Goal: Navigation & Orientation: Find specific page/section

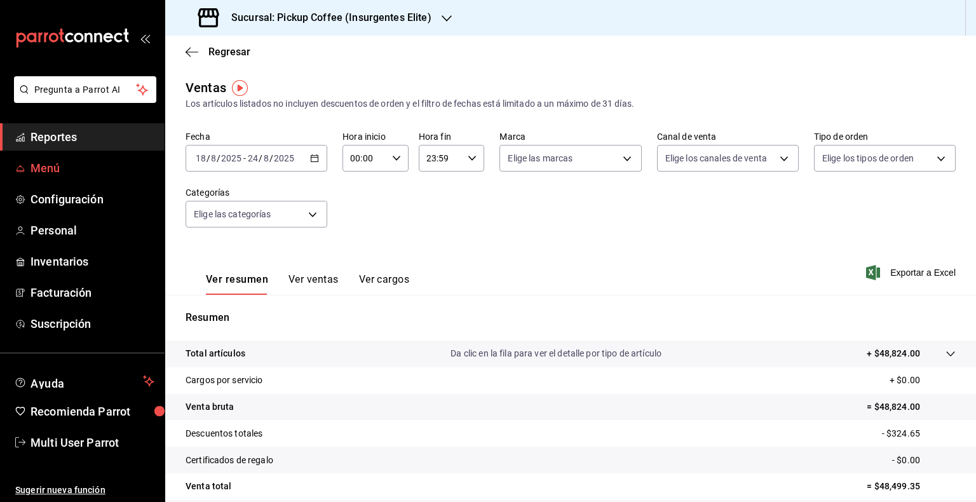
click at [58, 173] on span "Menú" at bounding box center [93, 168] width 124 height 17
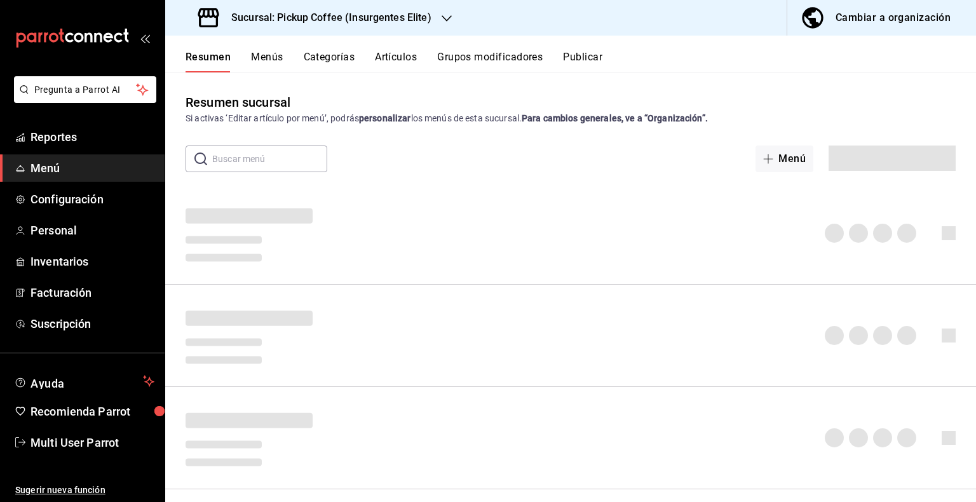
click at [452, 10] on div "Sucursal: Pickup Coffee (Insurgentes Elite)" at bounding box center [316, 18] width 282 height 36
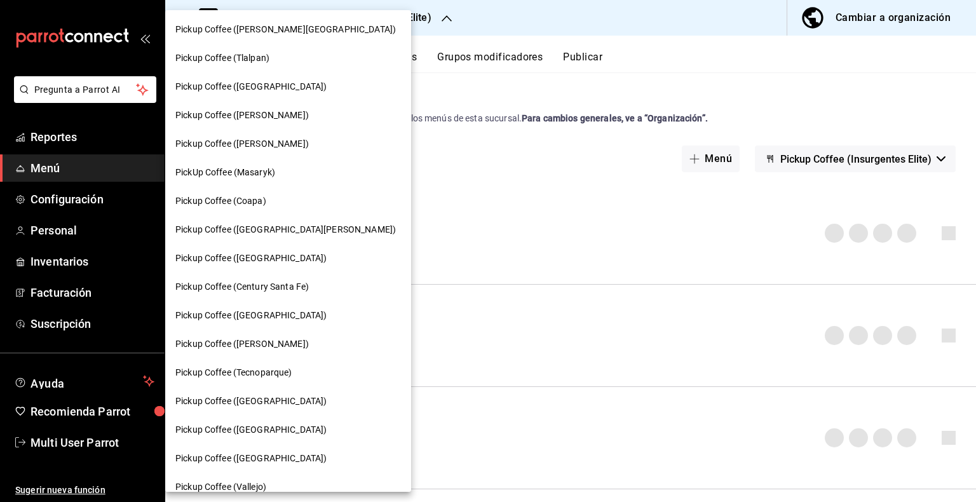
click at [447, 15] on div at bounding box center [488, 251] width 976 height 502
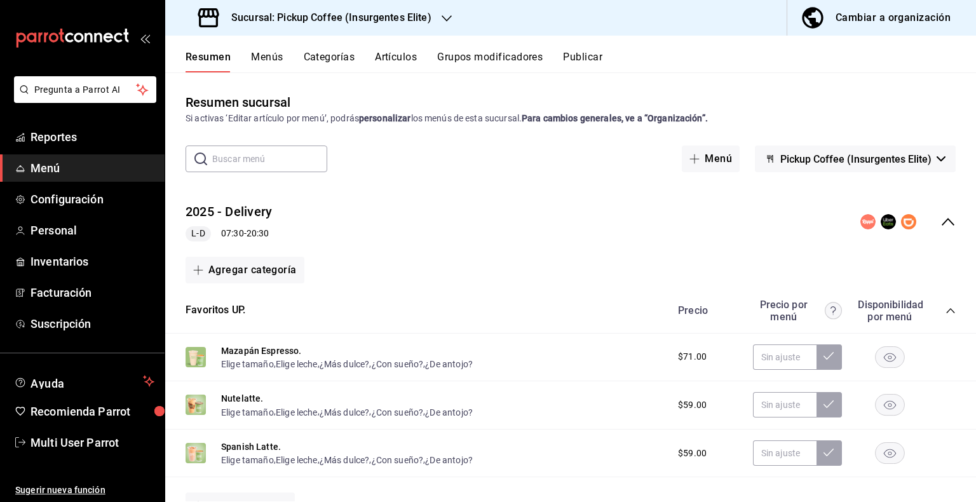
click at [447, 15] on icon "button" at bounding box center [447, 18] width 10 height 10
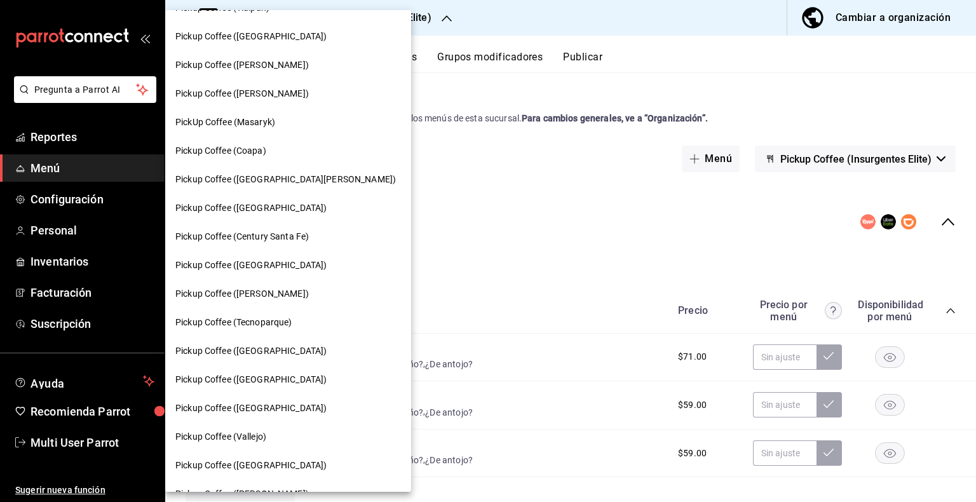
scroll to position [54, 0]
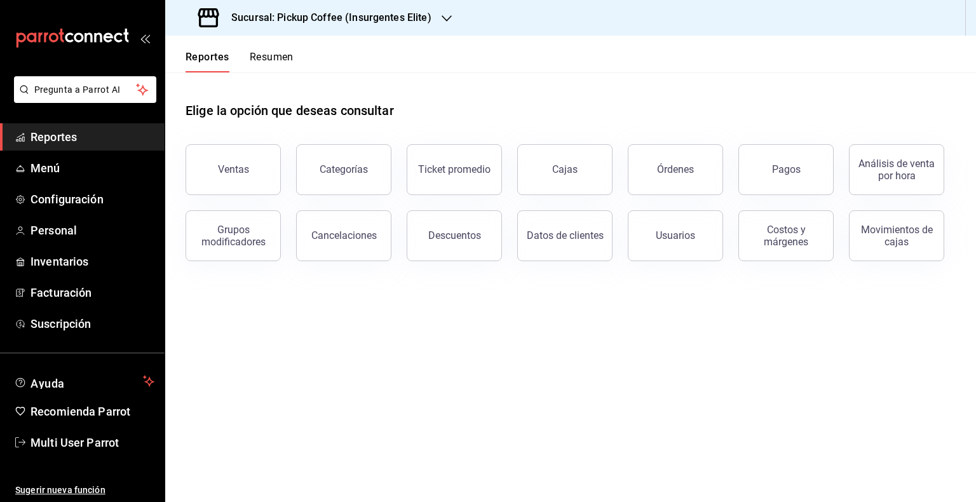
click at [439, 0] on div "Sucursal: Pickup Coffee (Insurgentes Elite)" at bounding box center [316, 18] width 282 height 36
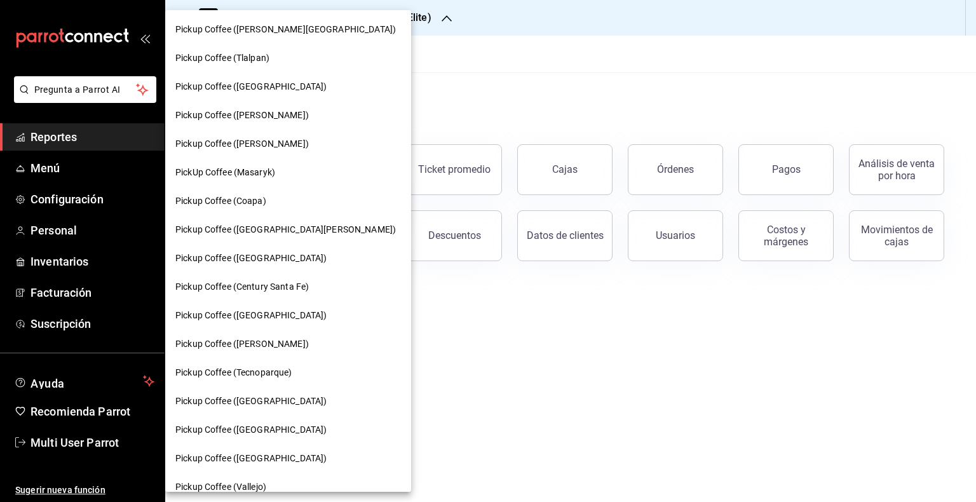
click at [430, 28] on div at bounding box center [488, 251] width 976 height 502
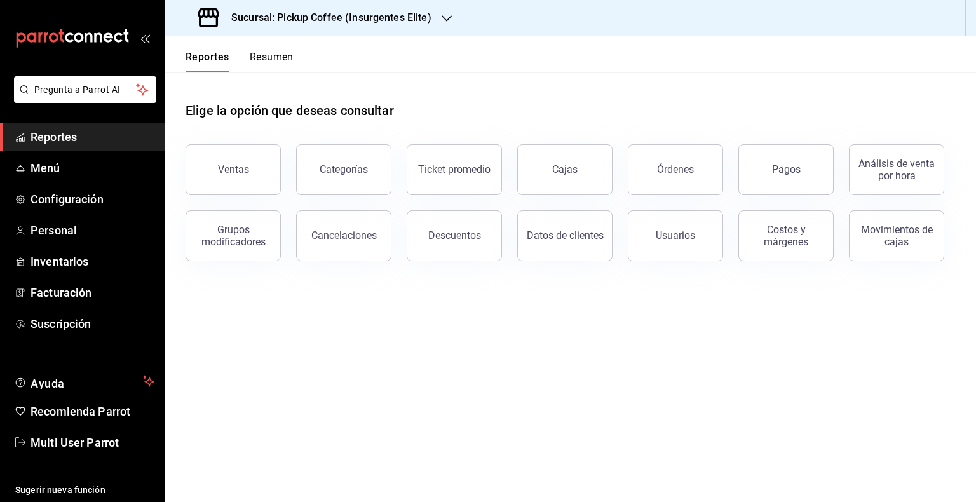
click at [429, 25] on div "Sucursal: Pickup Coffee (Insurgentes Elite)" at bounding box center [316, 18] width 282 height 36
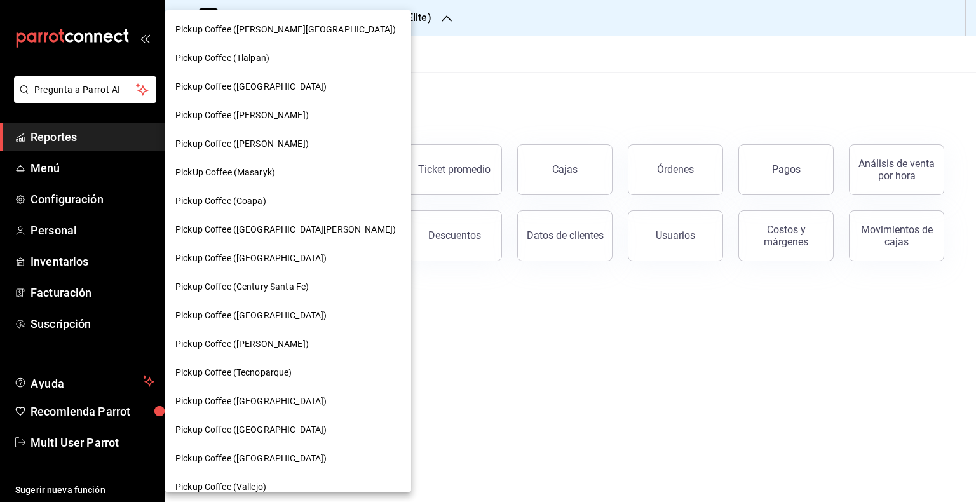
click at [272, 203] on div "Pickup Coffee (Coapa)" at bounding box center [288, 200] width 226 height 13
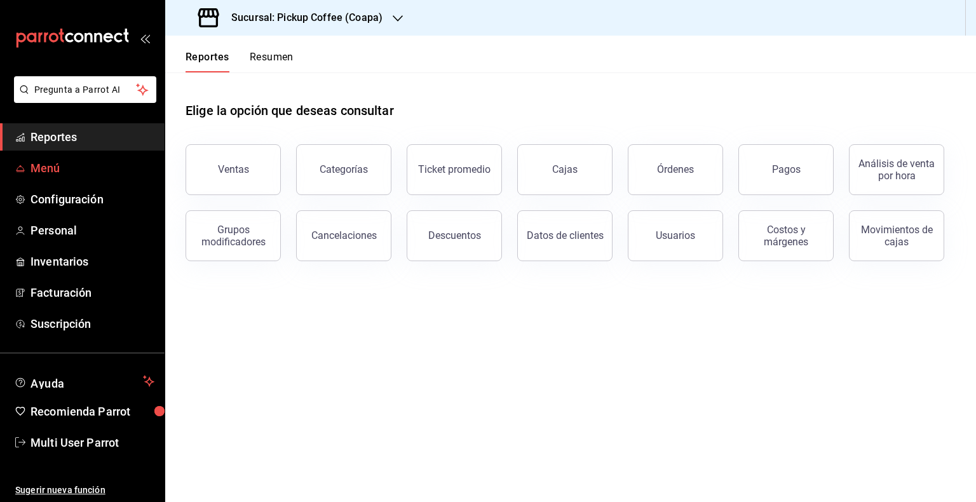
click at [69, 172] on span "Menú" at bounding box center [93, 168] width 124 height 17
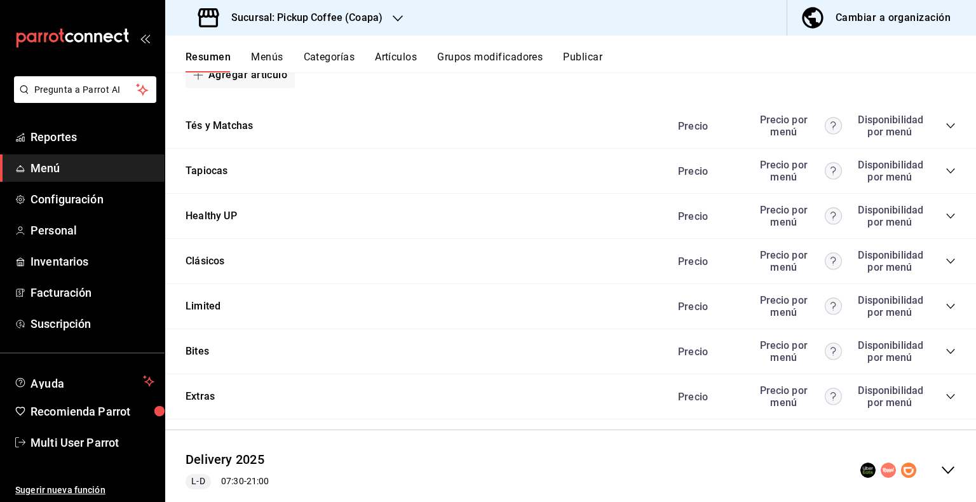
scroll to position [1050, 0]
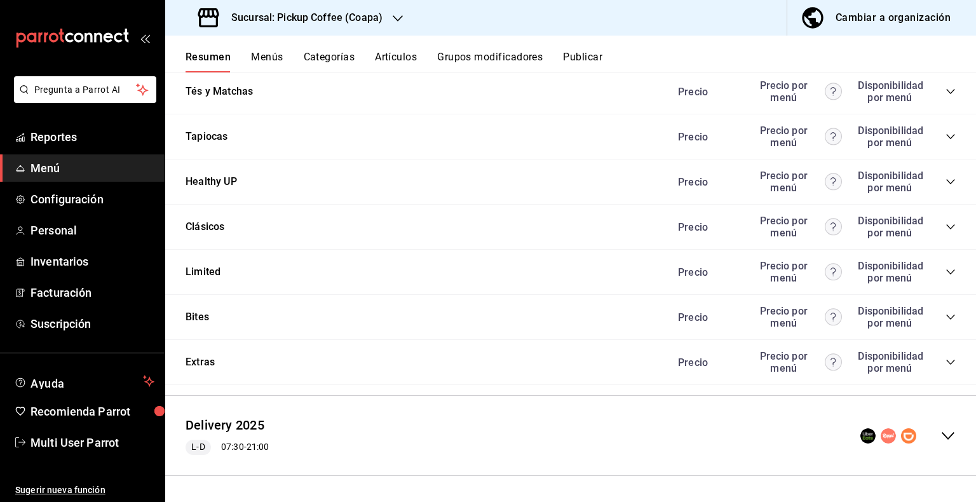
click at [943, 323] on div "Precio Precio por menú Disponibilidad por menú" at bounding box center [810, 317] width 290 height 24
click at [946, 314] on icon "collapse-category-row" at bounding box center [951, 317] width 10 height 10
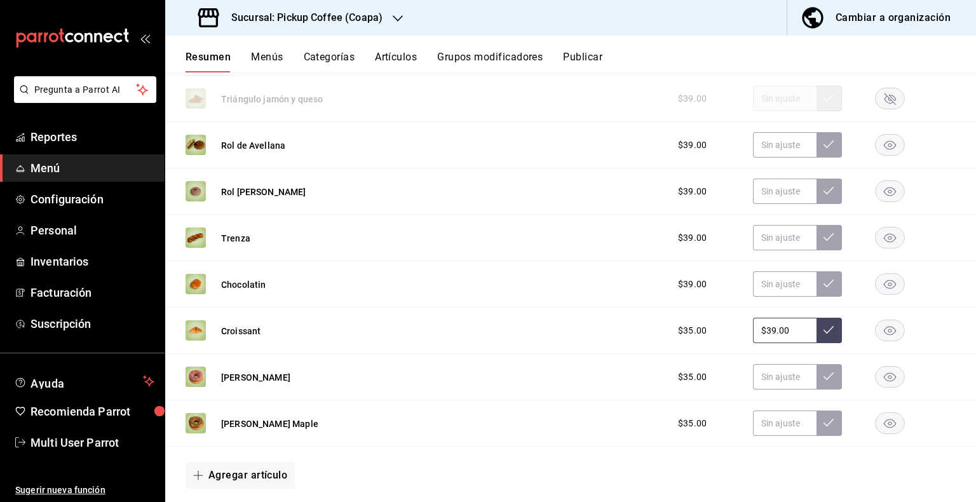
click at [876, 431] on rect "button" at bounding box center [890, 423] width 29 height 21
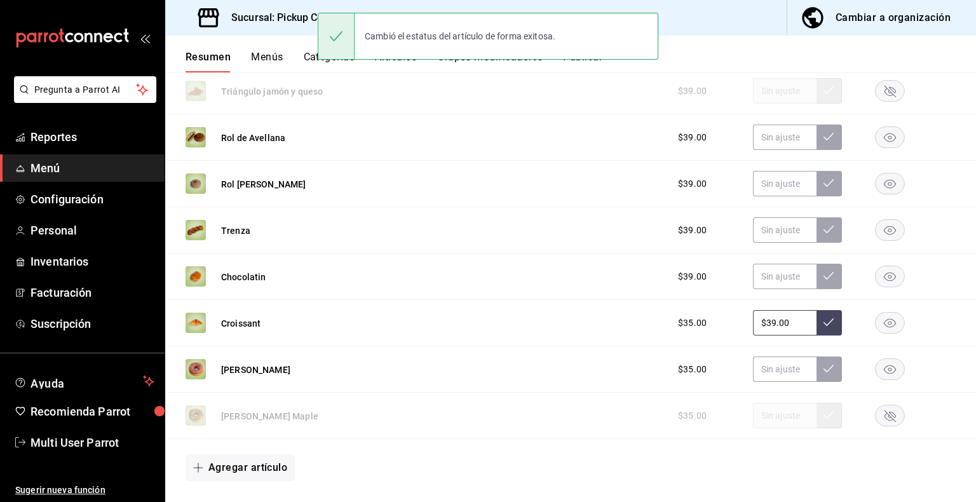
click at [876, 418] on rect "button" at bounding box center [890, 415] width 29 height 21
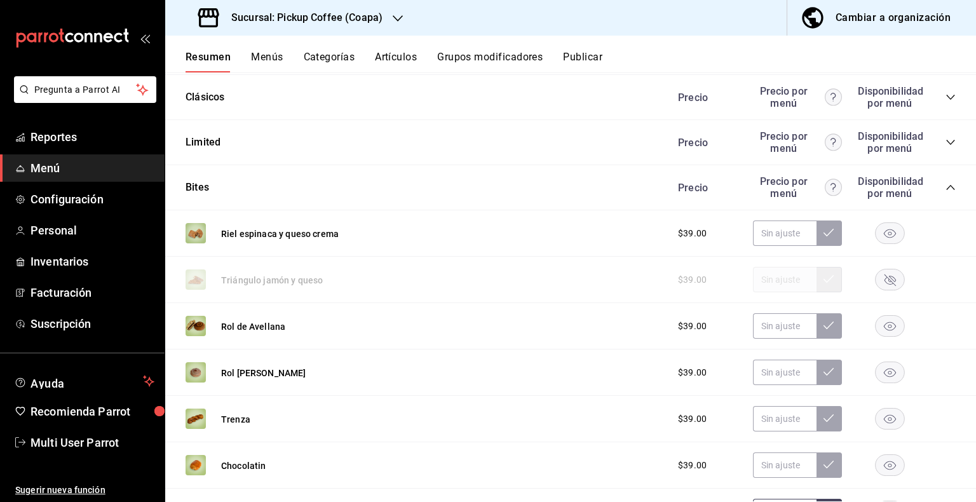
scroll to position [1177, 0]
click at [885, 282] on icon "button" at bounding box center [890, 280] width 11 height 11
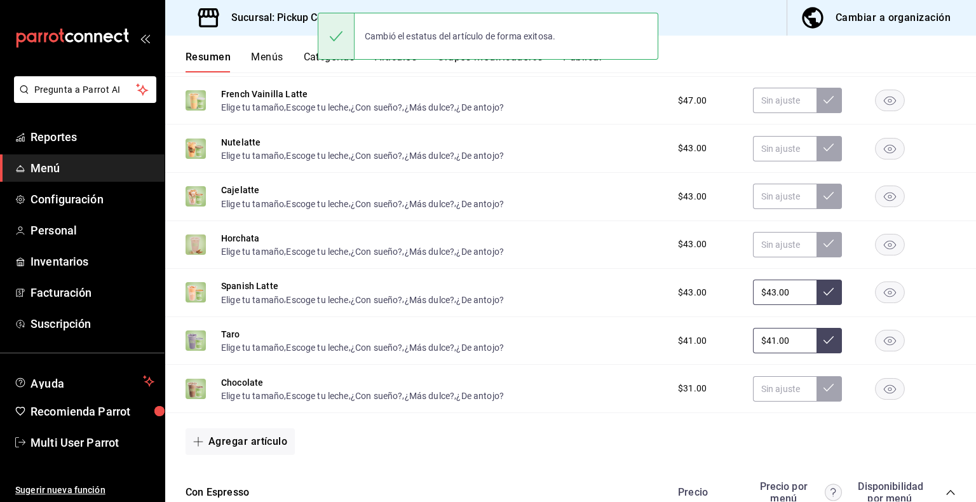
scroll to position [351, 0]
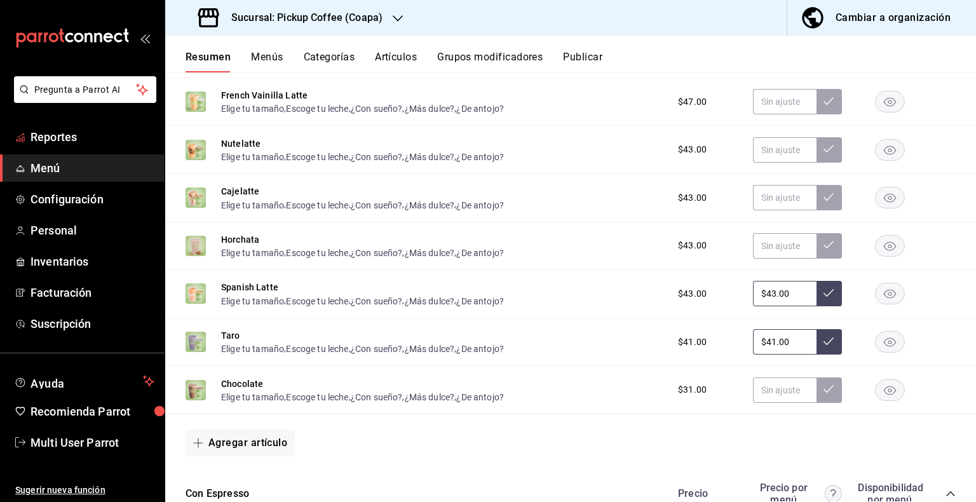
click at [64, 153] on ul "Reportes Menú Configuración Personal Inventarios Facturación Suscripción" at bounding box center [82, 230] width 165 height 214
click at [63, 141] on span "Reportes" at bounding box center [93, 136] width 124 height 17
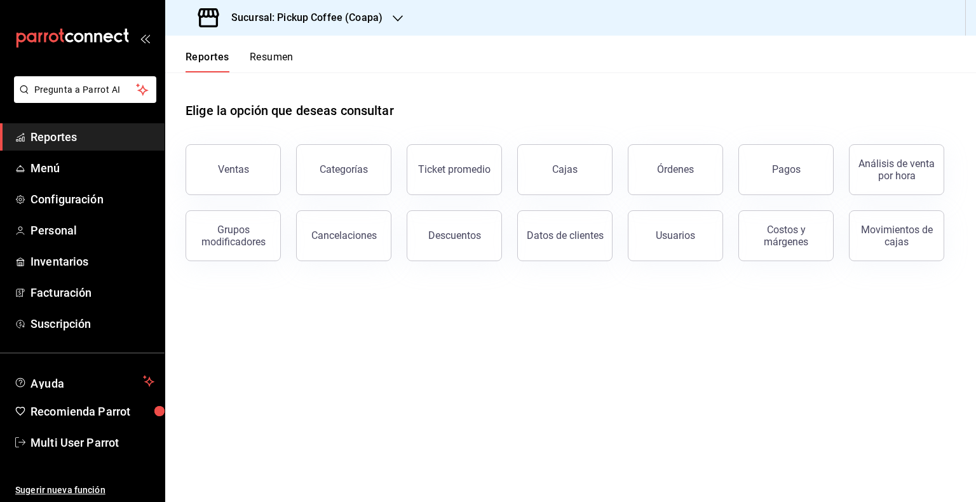
click at [418, 17] on div "Sucursal: Pickup Coffee (Coapa)" at bounding box center [570, 18] width 811 height 36
click at [408, 15] on div "Sucursal: Pickup Coffee (Coapa)" at bounding box center [570, 18] width 811 height 36
click at [399, 13] on icon "button" at bounding box center [398, 18] width 10 height 10
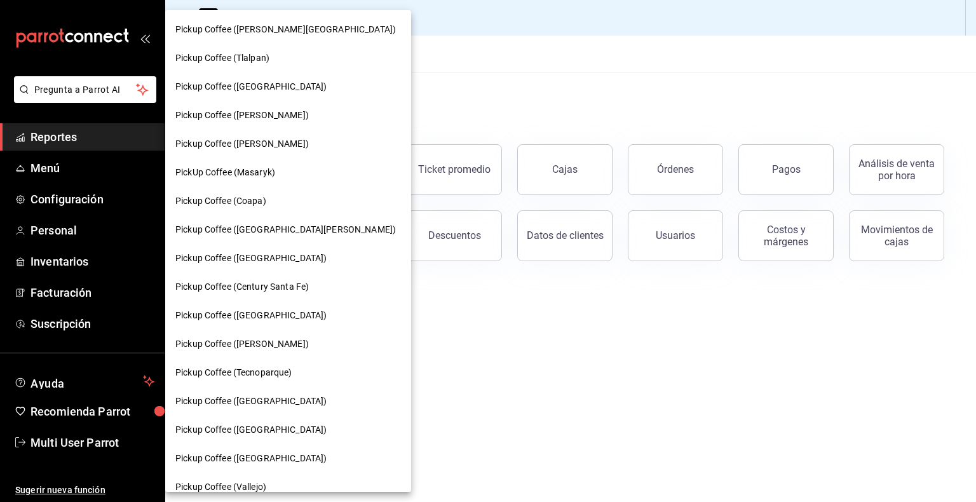
click at [394, 17] on div at bounding box center [488, 251] width 976 height 502
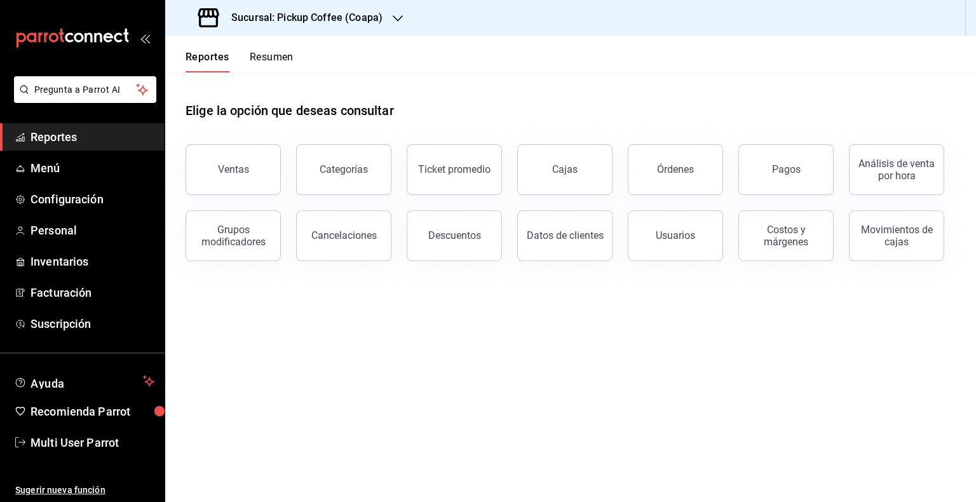
click at [388, 18] on div "Sucursal: Pickup Coffee (Coapa)" at bounding box center [291, 18] width 233 height 36
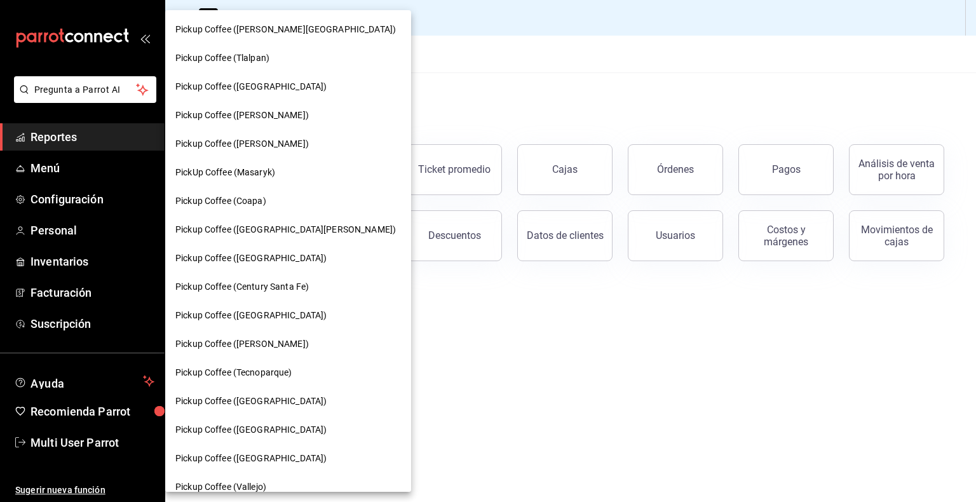
click at [501, 379] on div at bounding box center [488, 251] width 976 height 502
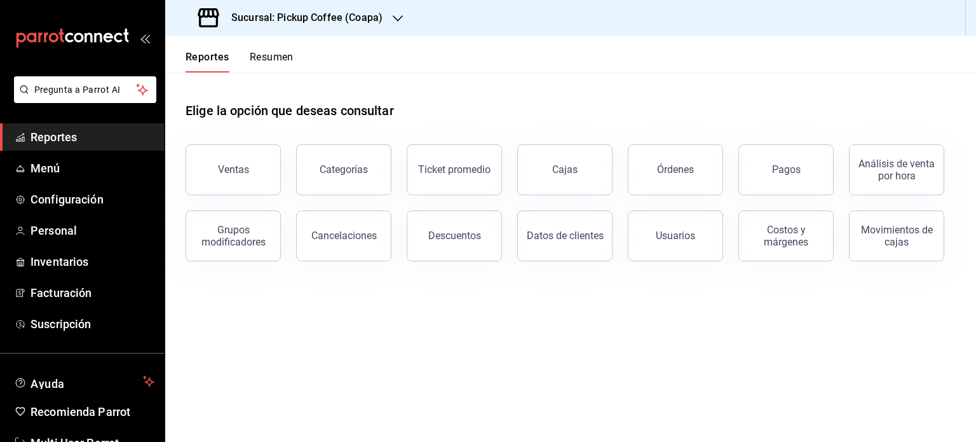
click at [325, 20] on h3 "Sucursal: Pickup Coffee (Coapa)" at bounding box center [301, 17] width 161 height 15
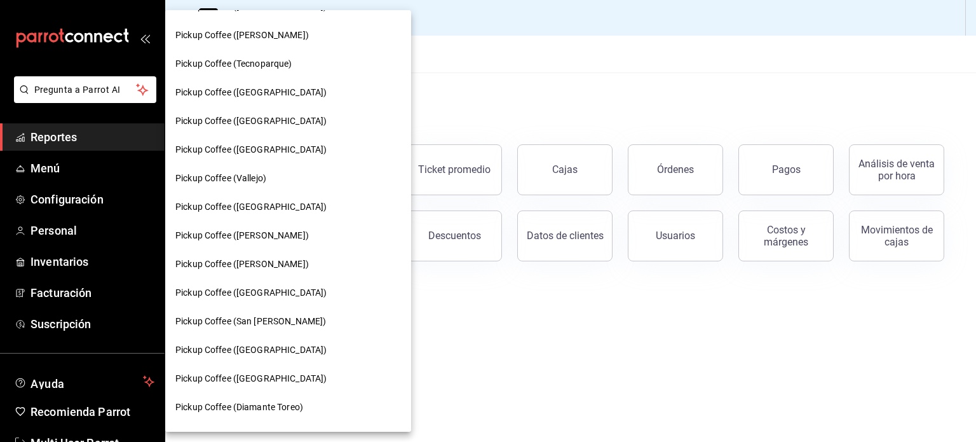
scroll to position [310, 0]
click at [114, 132] on div at bounding box center [488, 221] width 976 height 442
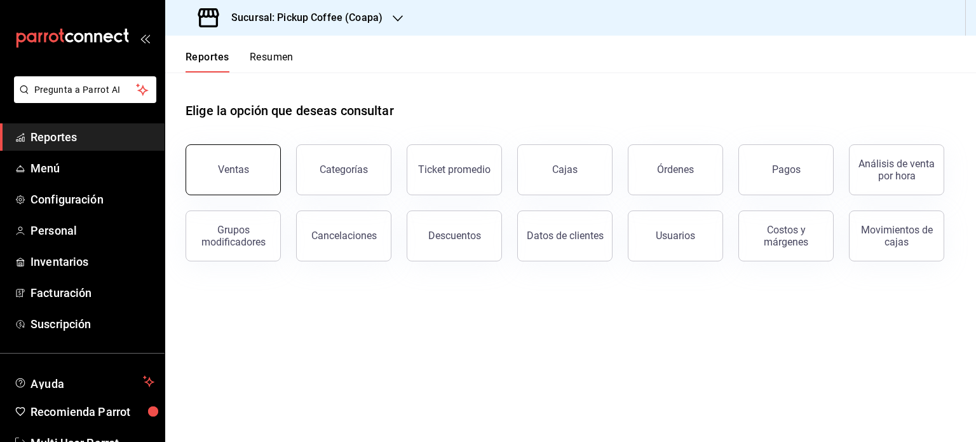
click at [241, 163] on button "Ventas" at bounding box center [233, 169] width 95 height 51
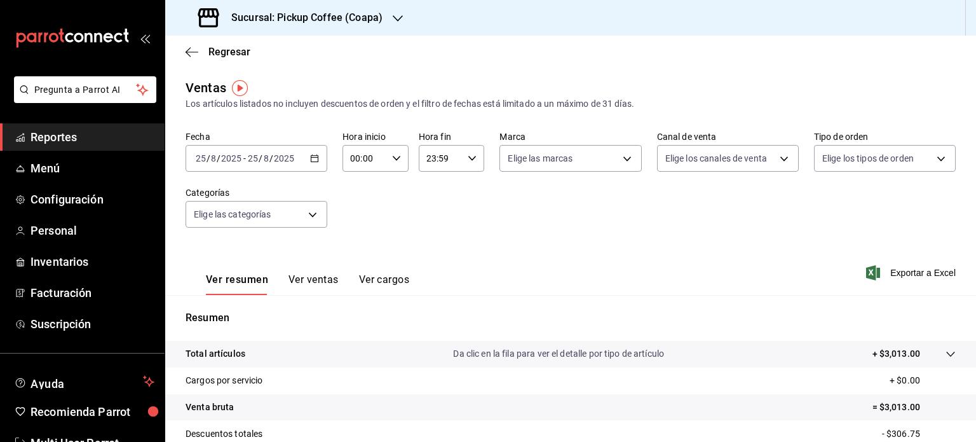
click at [400, 16] on icon "button" at bounding box center [398, 18] width 10 height 10
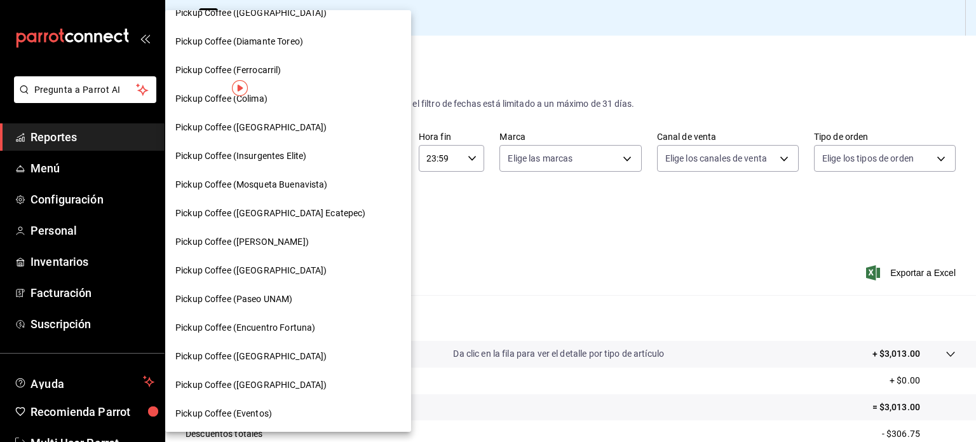
scroll to position [676, 0]
click at [560, 250] on div at bounding box center [488, 221] width 976 height 442
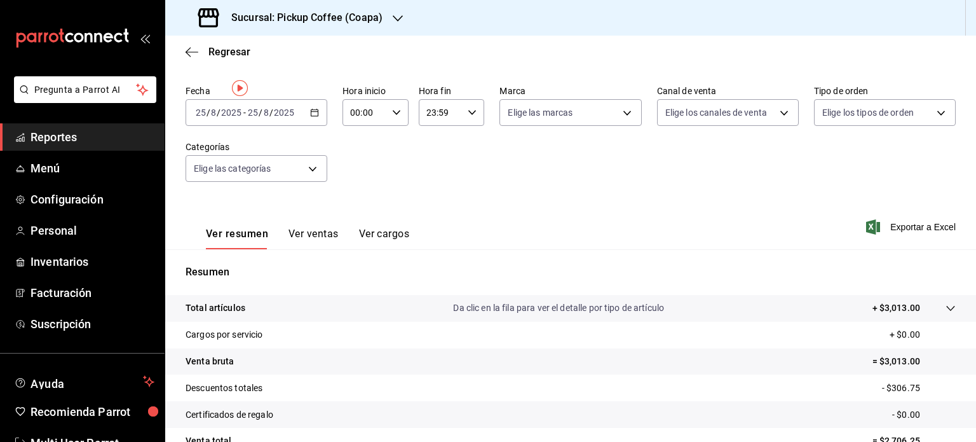
scroll to position [0, 0]
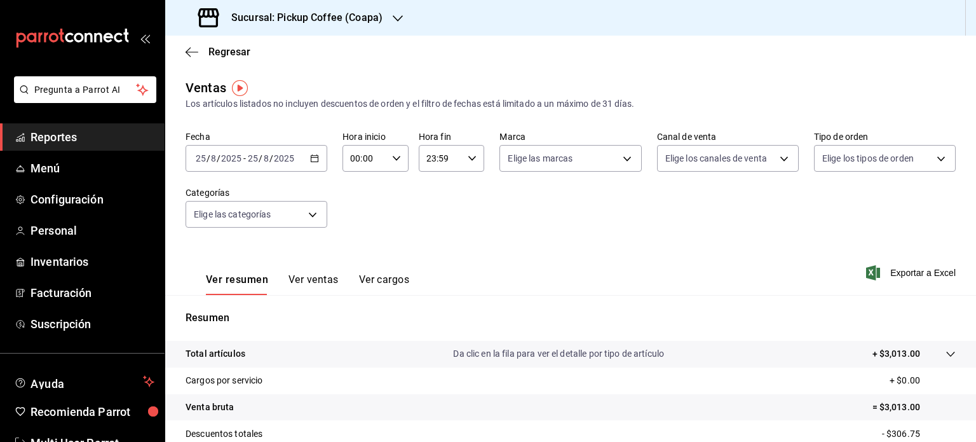
click at [398, 23] on icon "button" at bounding box center [398, 18] width 10 height 10
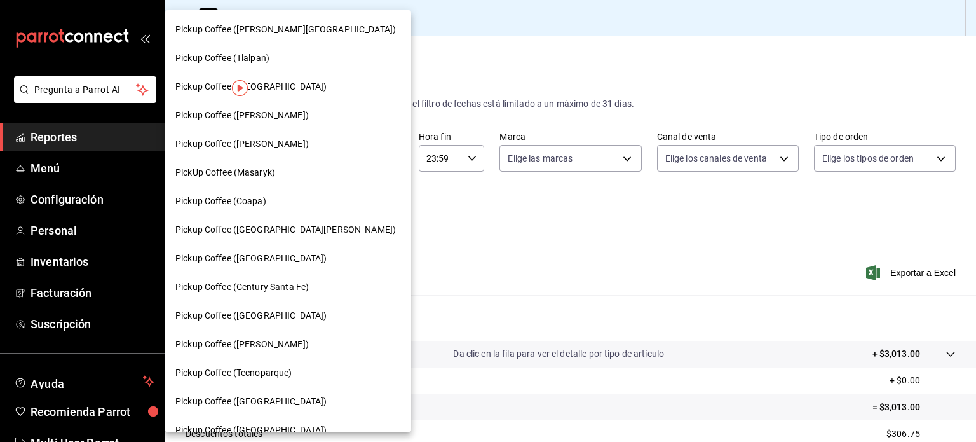
click at [508, 48] on div at bounding box center [488, 221] width 976 height 442
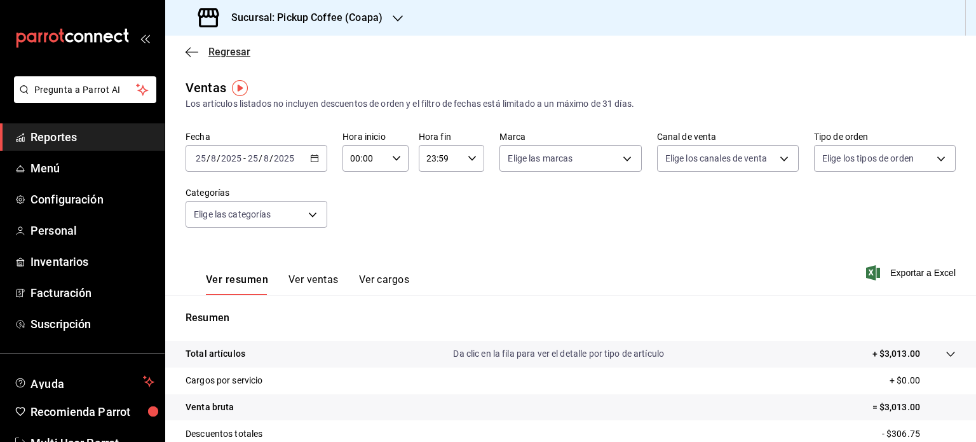
click at [192, 46] on span "Regresar" at bounding box center [218, 52] width 65 height 12
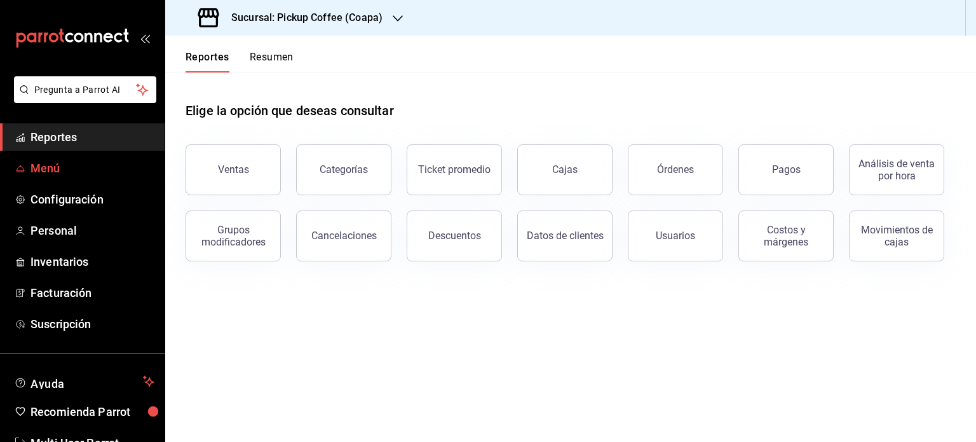
click at [61, 162] on span "Menú" at bounding box center [93, 168] width 124 height 17
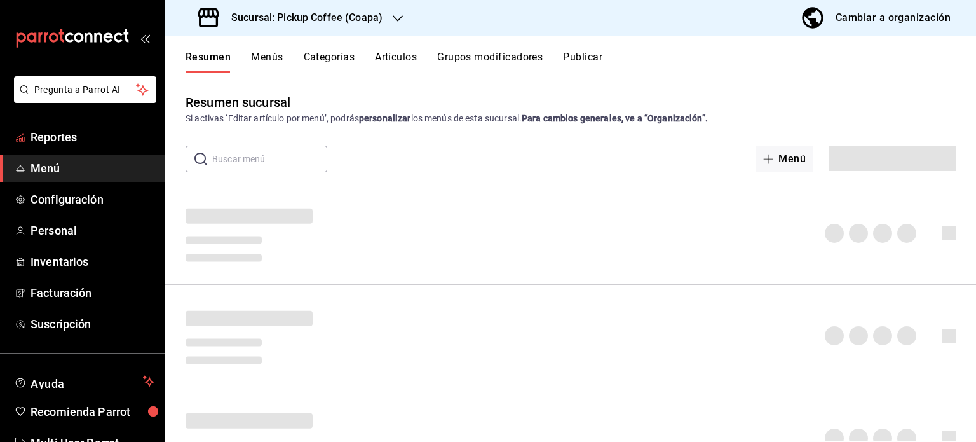
click at [70, 139] on span "Reportes" at bounding box center [93, 136] width 124 height 17
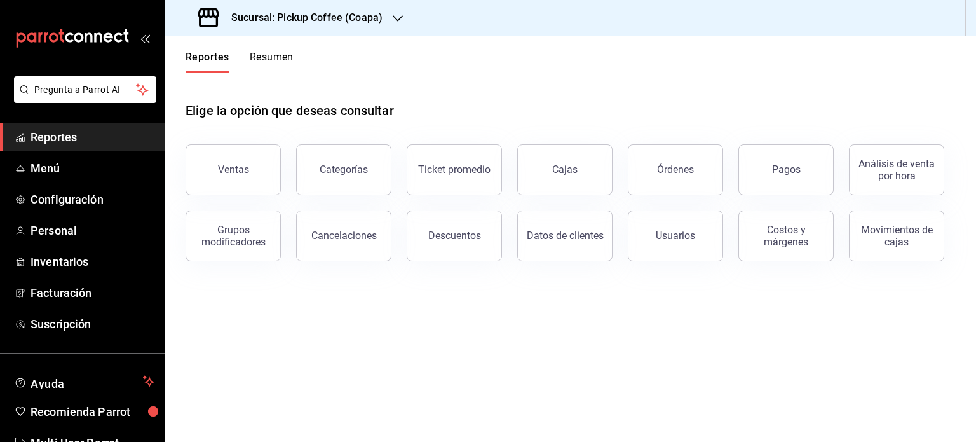
click at [361, 32] on div "Sucursal: Pickup Coffee (Coapa)" at bounding box center [291, 18] width 233 height 36
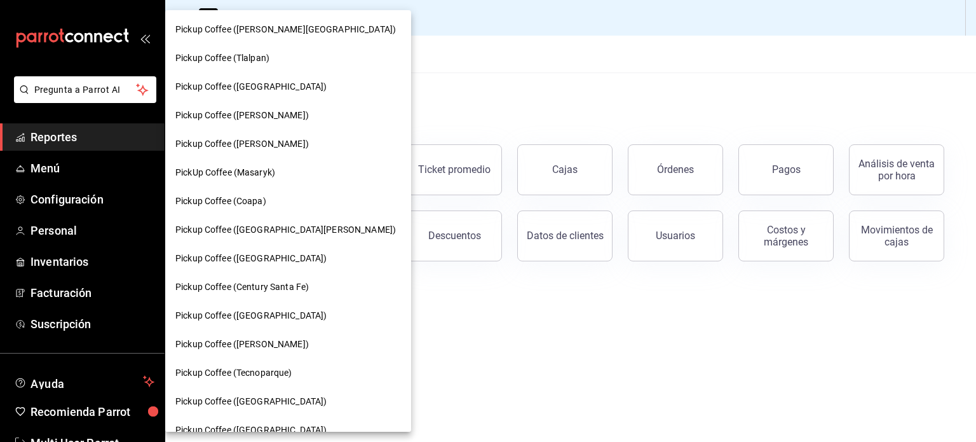
click at [440, 72] on div at bounding box center [488, 221] width 976 height 442
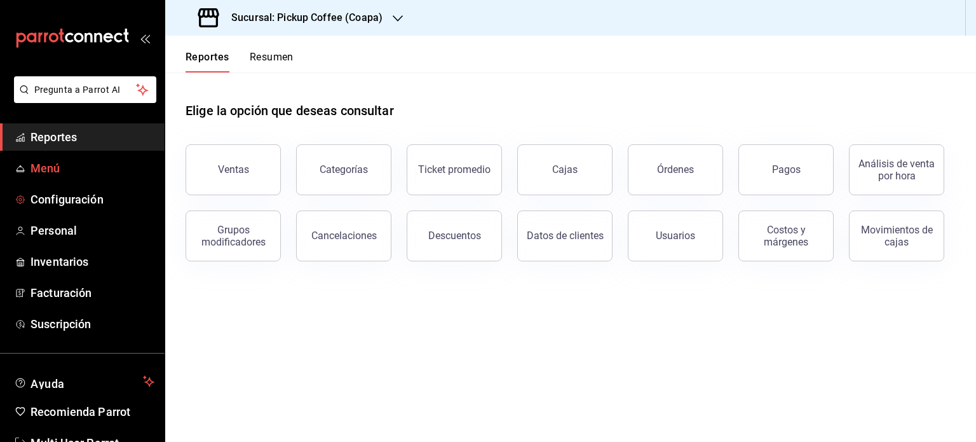
click at [53, 165] on span "Menú" at bounding box center [93, 168] width 124 height 17
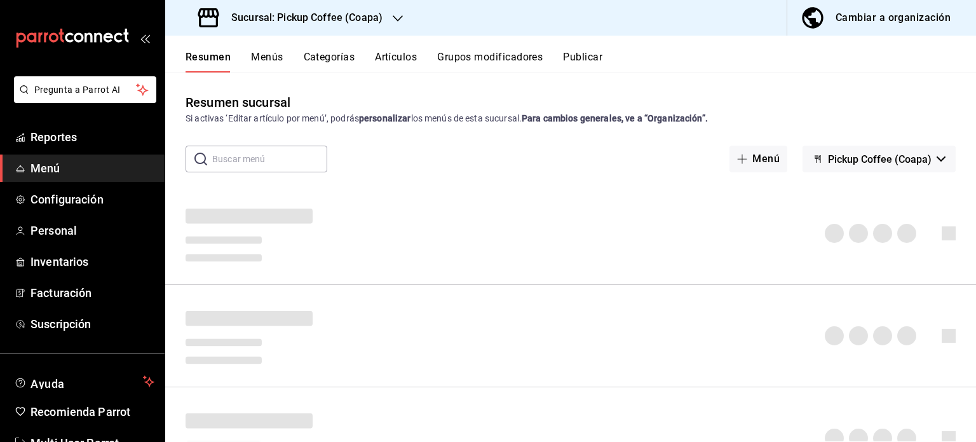
click at [399, 16] on icon "button" at bounding box center [398, 18] width 10 height 10
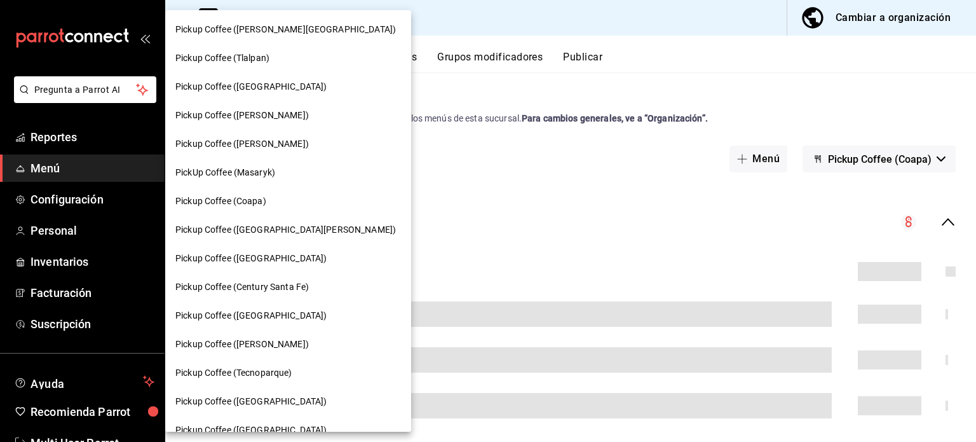
click at [261, 268] on div "Pickup Coffee ([GEOGRAPHIC_DATA])" at bounding box center [288, 258] width 246 height 29
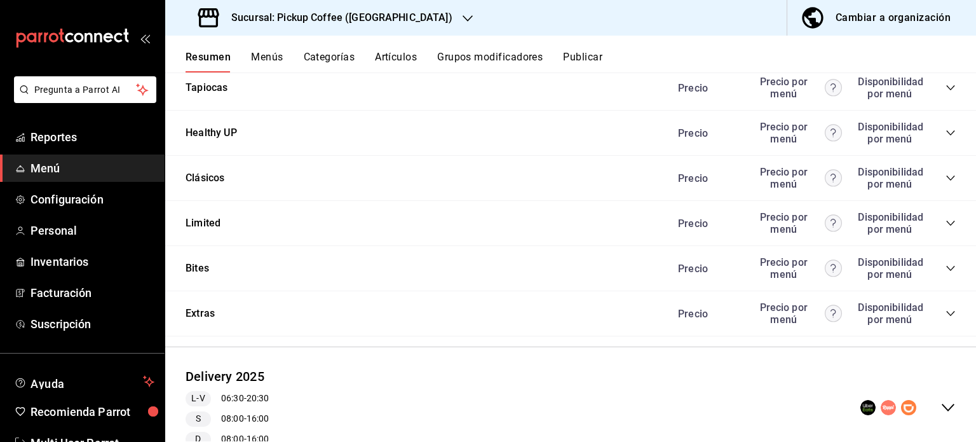
scroll to position [1096, 0]
click at [941, 264] on div "Precio Precio por menú Disponibilidad por menú" at bounding box center [810, 269] width 290 height 24
click at [946, 270] on icon "collapse-category-row" at bounding box center [951, 269] width 10 height 10
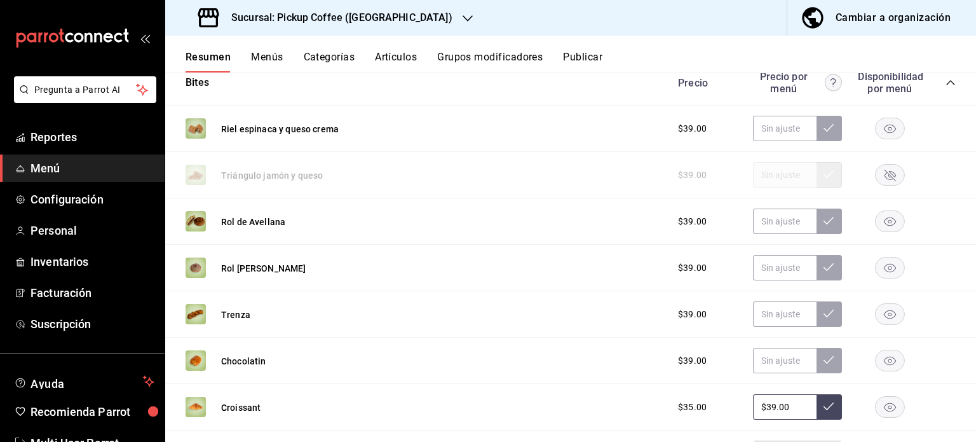
click at [881, 182] on rect "button" at bounding box center [890, 175] width 29 height 21
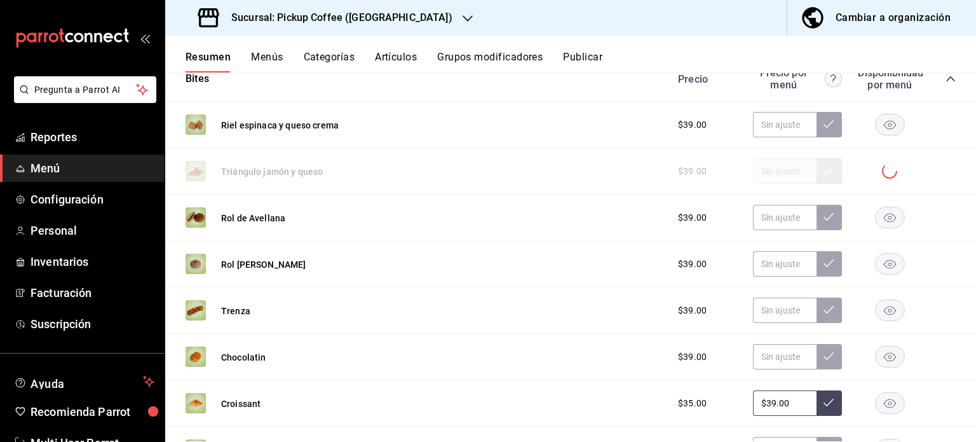
scroll to position [1286, 0]
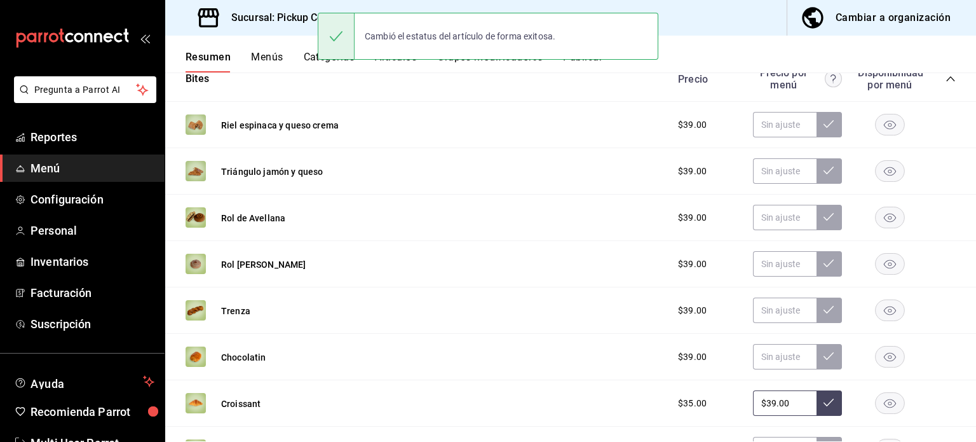
click at [340, 99] on div "Bites Precio Precio por menú Disponibilidad por menú" at bounding box center [570, 79] width 811 height 45
